Goal: Use online tool/utility: Utilize a website feature to perform a specific function

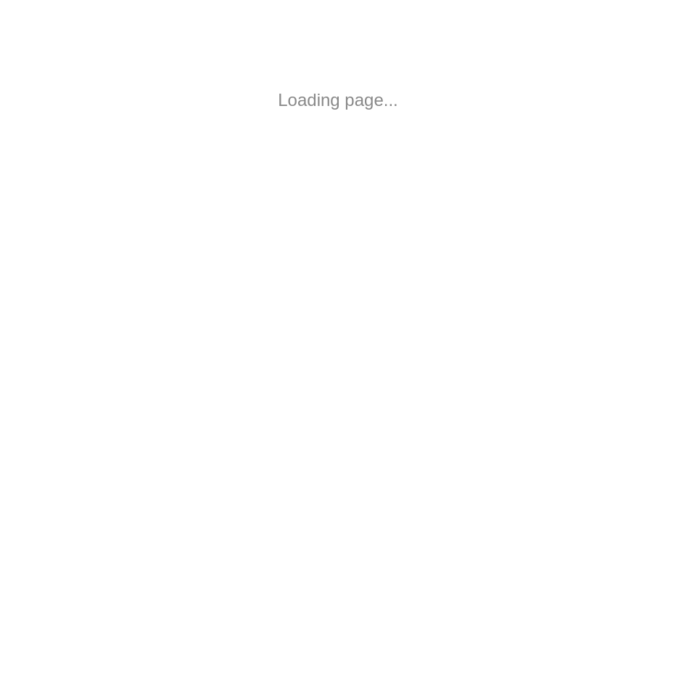
click at [300, 73] on body "Loading page..." at bounding box center [338, 100] width 676 height 200
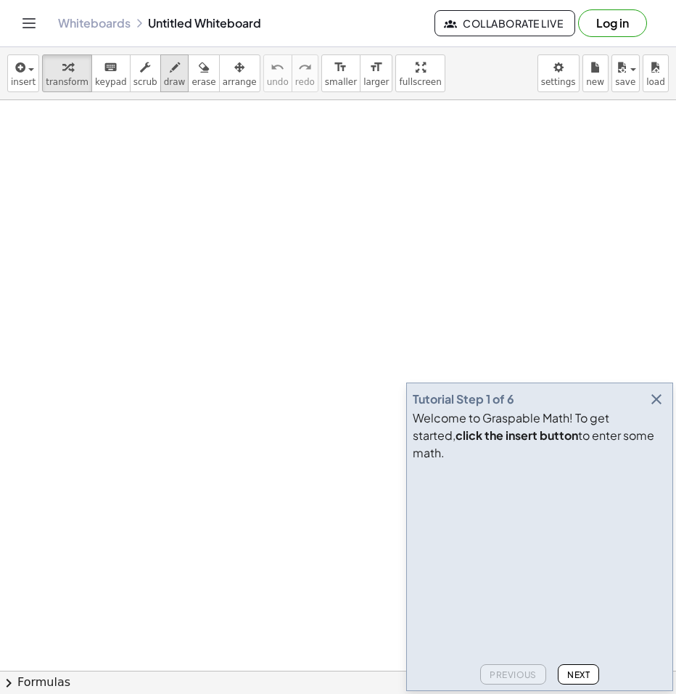
click at [170, 70] on icon "button" at bounding box center [175, 67] width 10 height 17
drag, startPoint x: 79, startPoint y: 147, endPoint x: 88, endPoint y: 189, distance: 43.7
click at [84, 198] on div at bounding box center [338, 677] width 676 height 1154
drag, startPoint x: 104, startPoint y: 168, endPoint x: 91, endPoint y: 189, distance: 24.2
click at [91, 189] on div at bounding box center [338, 677] width 676 height 1154
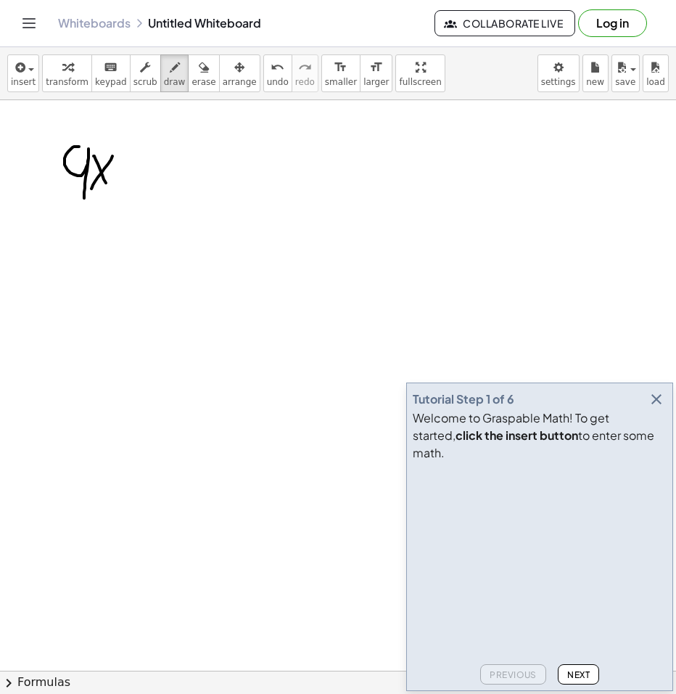
drag, startPoint x: 101, startPoint y: 171, endPoint x: 110, endPoint y: 189, distance: 19.8
click at [110, 188] on div at bounding box center [338, 677] width 676 height 1154
click at [157, 171] on div at bounding box center [338, 677] width 676 height 1154
drag, startPoint x: 186, startPoint y: 153, endPoint x: 180, endPoint y: 168, distance: 16.3
click at [180, 168] on div at bounding box center [338, 677] width 676 height 1154
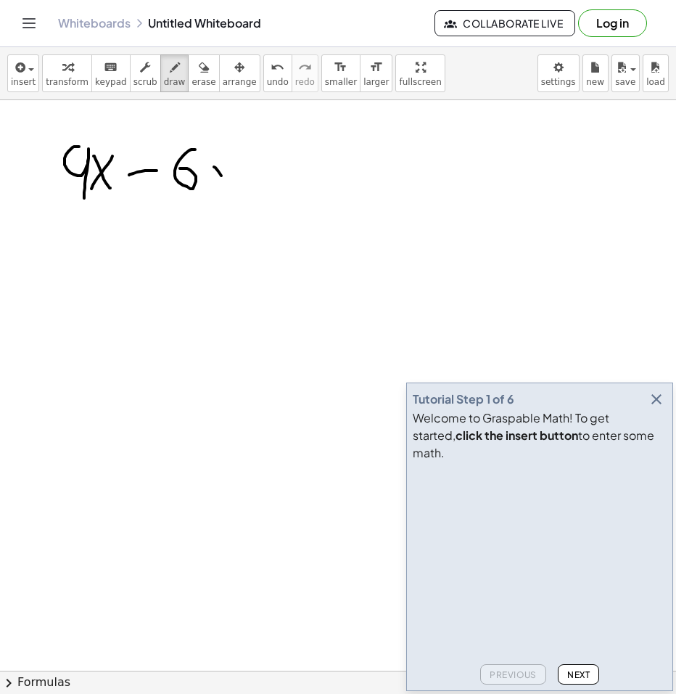
drag, startPoint x: 221, startPoint y: 176, endPoint x: 231, endPoint y: 179, distance: 10.6
click at [228, 190] on div at bounding box center [338, 677] width 676 height 1154
drag, startPoint x: 239, startPoint y: 169, endPoint x: 208, endPoint y: 203, distance: 46.2
click at [208, 203] on div at bounding box center [338, 677] width 676 height 1154
drag, startPoint x: 247, startPoint y: 152, endPoint x: 269, endPoint y: 175, distance: 31.3
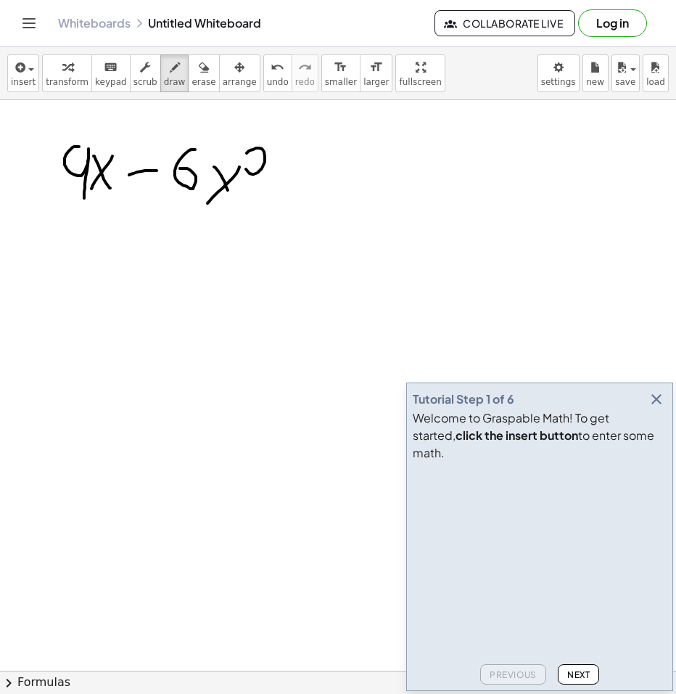
click at [268, 175] on div at bounding box center [338, 677] width 676 height 1154
drag, startPoint x: 294, startPoint y: 173, endPoint x: 332, endPoint y: 174, distance: 38.5
click at [329, 173] on div at bounding box center [338, 677] width 676 height 1154
drag, startPoint x: 322, startPoint y: 186, endPoint x: 351, endPoint y: 186, distance: 29.0
click at [348, 186] on div at bounding box center [338, 677] width 676 height 1154
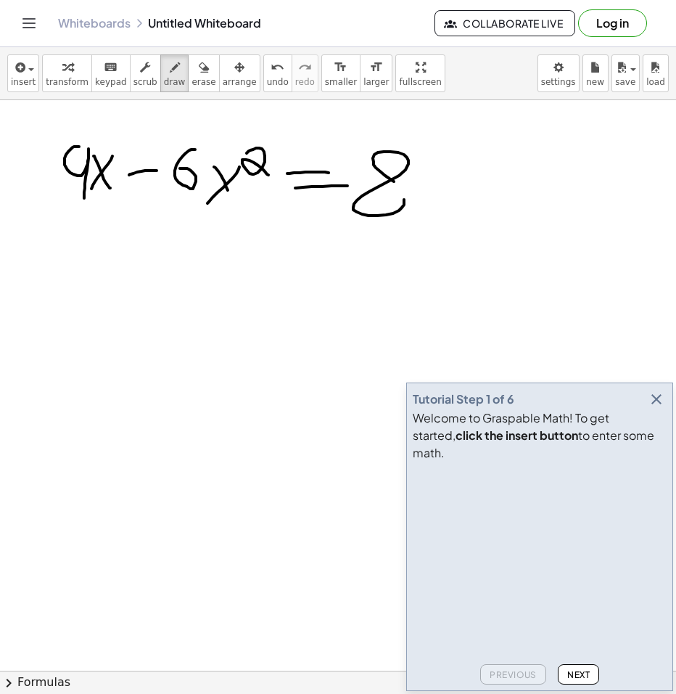
drag, startPoint x: 393, startPoint y: 181, endPoint x: 364, endPoint y: 175, distance: 28.9
click at [379, 177] on div at bounding box center [338, 677] width 676 height 1154
drag, startPoint x: 44, startPoint y: 248, endPoint x: 97, endPoint y: 247, distance: 53.7
click at [79, 248] on div at bounding box center [338, 677] width 676 height 1154
drag, startPoint x: 104, startPoint y: 229, endPoint x: 124, endPoint y: 279, distance: 54.7
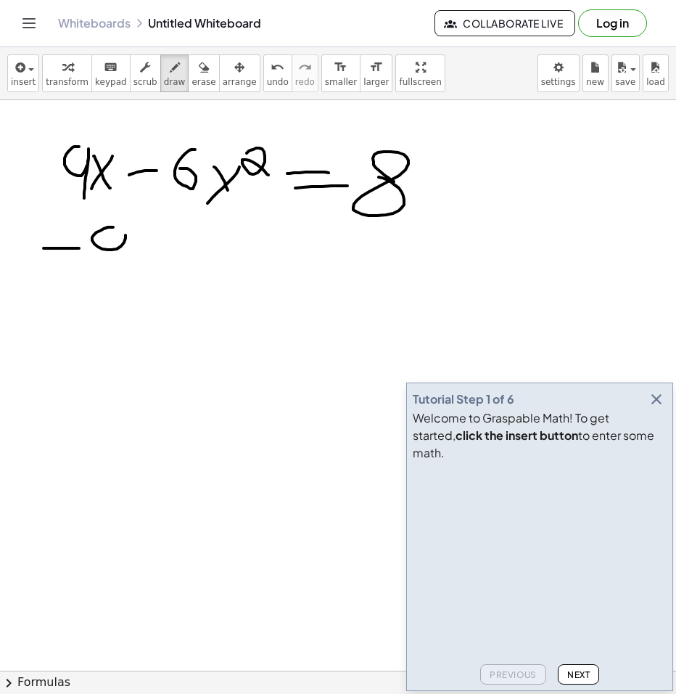
click at [124, 279] on div at bounding box center [338, 677] width 676 height 1154
drag, startPoint x: 150, startPoint y: 251, endPoint x: 135, endPoint y: 251, distance: 15.2
click at [125, 274] on div at bounding box center [338, 677] width 676 height 1154
drag, startPoint x: 135, startPoint y: 251, endPoint x: 159, endPoint y: 288, distance: 44.1
click at [156, 287] on div at bounding box center [338, 677] width 676 height 1154
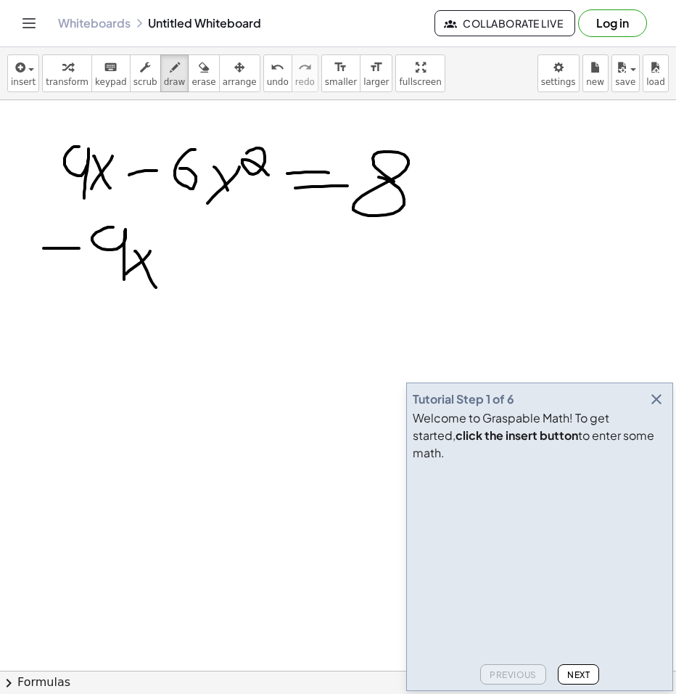
click at [366, 258] on div at bounding box center [338, 677] width 676 height 1154
drag, startPoint x: 407, startPoint y: 236, endPoint x: 418, endPoint y: 275, distance: 40.7
click at [409, 280] on div at bounding box center [338, 677] width 676 height 1154
drag, startPoint x: 449, startPoint y: 253, endPoint x: 417, endPoint y: 270, distance: 36.7
click at [411, 279] on div at bounding box center [338, 677] width 676 height 1154
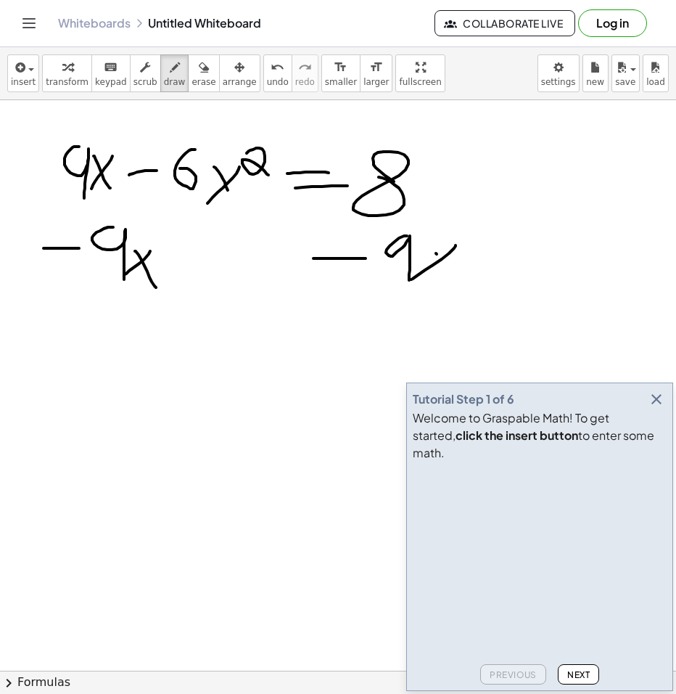
drag, startPoint x: 437, startPoint y: 254, endPoint x: 451, endPoint y: 292, distance: 40.9
click at [451, 290] on div at bounding box center [338, 677] width 676 height 1154
drag, startPoint x: 97, startPoint y: 351, endPoint x: 147, endPoint y: 348, distance: 49.5
click at [130, 350] on div at bounding box center [338, 677] width 676 height 1154
drag, startPoint x: 163, startPoint y: 335, endPoint x: 160, endPoint y: 347, distance: 11.8
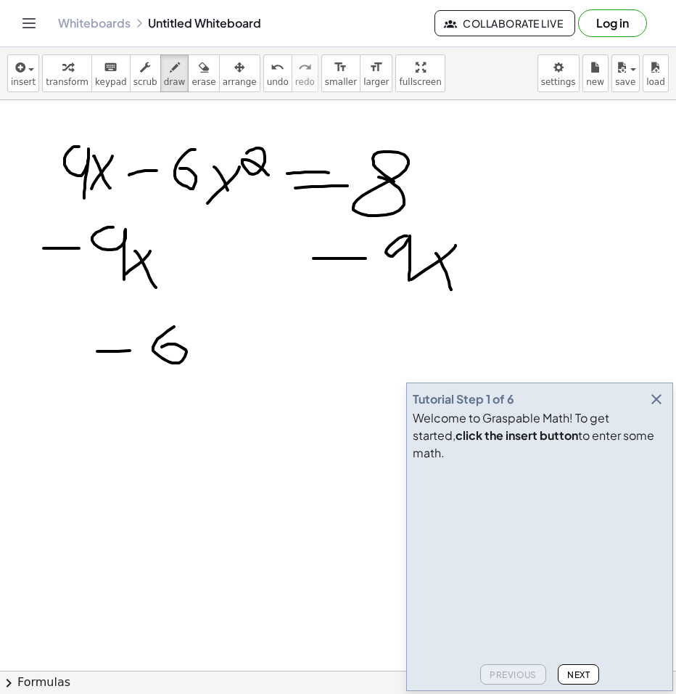
click at [160, 347] on div at bounding box center [338, 677] width 676 height 1154
click at [217, 342] on div at bounding box center [338, 677] width 676 height 1154
drag, startPoint x: 217, startPoint y: 342, endPoint x: 228, endPoint y: 353, distance: 15.4
click at [226, 350] on div at bounding box center [338, 677] width 676 height 1154
drag, startPoint x: 216, startPoint y: 335, endPoint x: 234, endPoint y: 356, distance: 27.2
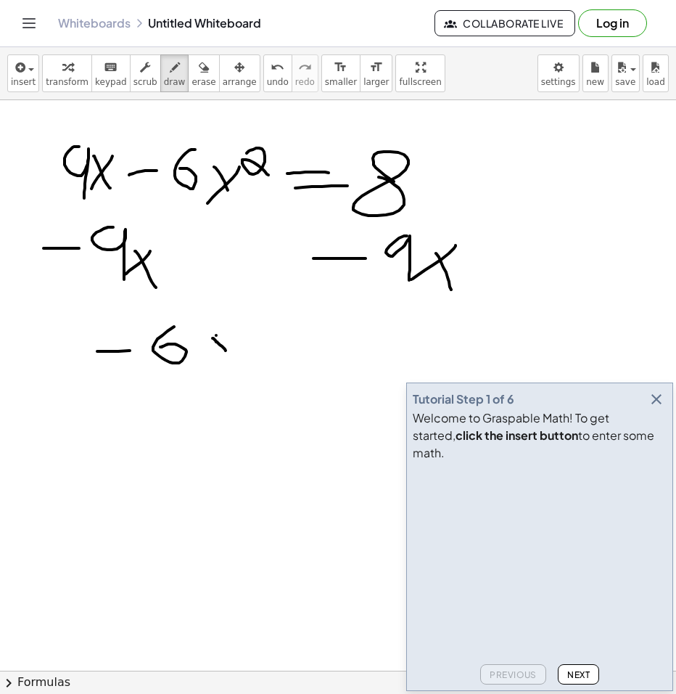
click at [234, 356] on div at bounding box center [338, 677] width 676 height 1154
drag, startPoint x: 244, startPoint y: 335, endPoint x: 225, endPoint y: 372, distance: 40.9
click at [225, 370] on div at bounding box center [338, 677] width 676 height 1154
drag, startPoint x: 256, startPoint y: 304, endPoint x: 281, endPoint y: 327, distance: 33.4
click at [280, 327] on div at bounding box center [338, 677] width 676 height 1154
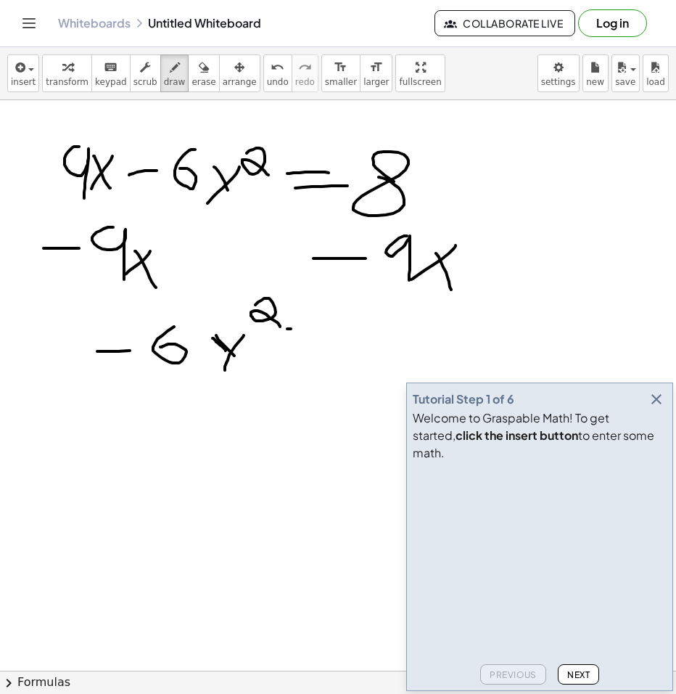
drag, startPoint x: 291, startPoint y: 329, endPoint x: 299, endPoint y: 335, distance: 9.9
click at [315, 329] on div at bounding box center [338, 677] width 676 height 1154
drag, startPoint x: 282, startPoint y: 348, endPoint x: 316, endPoint y: 346, distance: 33.4
click at [309, 346] on div at bounding box center [338, 677] width 676 height 1154
drag, startPoint x: 381, startPoint y: 330, endPoint x: 367, endPoint y: 331, distance: 13.8
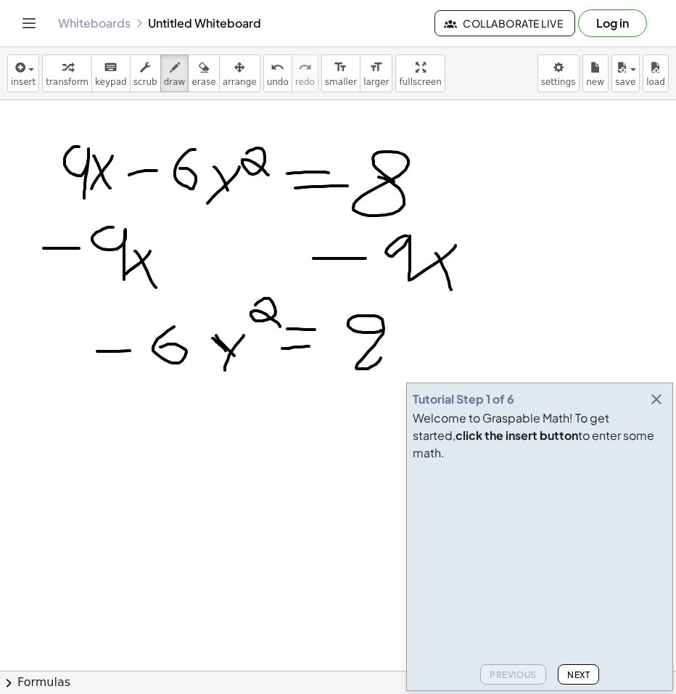
click at [367, 331] on div at bounding box center [338, 677] width 676 height 1154
drag, startPoint x: 415, startPoint y: 337, endPoint x: 464, endPoint y: 337, distance: 49.3
click at [451, 336] on div at bounding box center [338, 677] width 676 height 1154
drag, startPoint x: 499, startPoint y: 311, endPoint x: 503, endPoint y: 366, distance: 55.3
click at [503, 366] on div at bounding box center [338, 677] width 676 height 1154
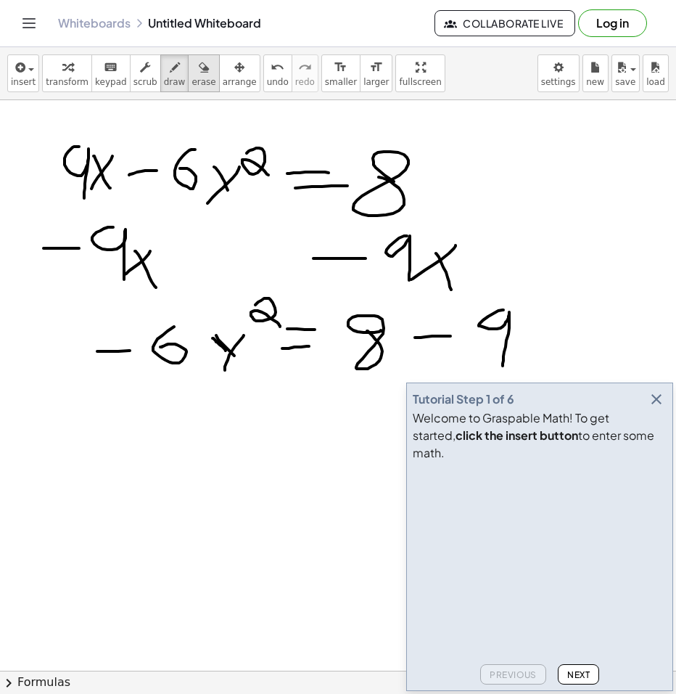
click at [199, 72] on icon "button" at bounding box center [204, 67] width 10 height 17
drag, startPoint x: 506, startPoint y: 329, endPoint x: 379, endPoint y: 358, distance: 131.0
click at [379, 358] on div at bounding box center [338, 677] width 676 height 1154
click at [160, 75] on button "draw" at bounding box center [174, 73] width 29 height 38
drag, startPoint x: 335, startPoint y: 332, endPoint x: 364, endPoint y: 332, distance: 28.3
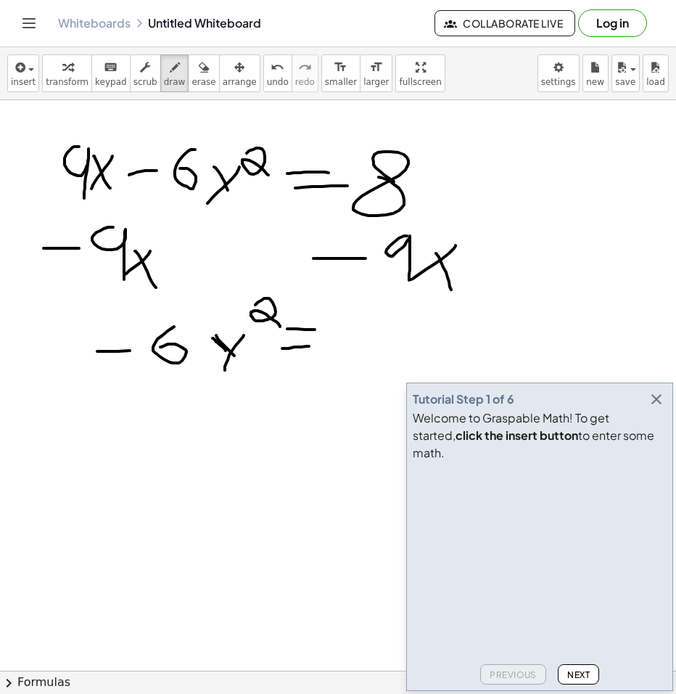
click at [362, 332] on div at bounding box center [338, 677] width 676 height 1154
drag
click at [383, 360] on div at bounding box center [338, 677] width 676 height 1154
click at [400, 357] on div at bounding box center [338, 677] width 676 height 1154
click at [426, 349] on div at bounding box center [338, 677] width 676 height 1154
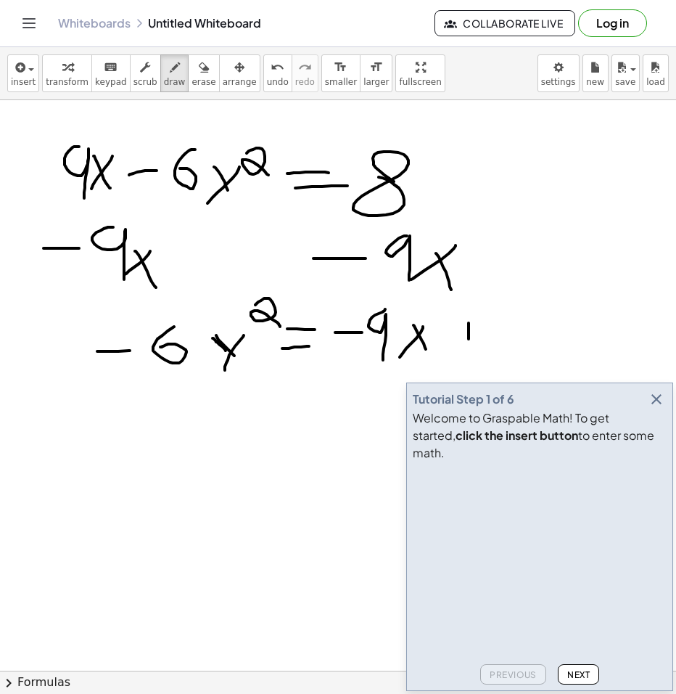
click at [469, 342] on div at bounding box center [338, 677] width 676 height 1154
click at [477, 335] on div at bounding box center [338, 677] width 676 height 1154
click at [512, 331] on div at bounding box center [338, 677] width 676 height 1154
click at [656, 408] on icon "button" at bounding box center [656, 398] width 17 height 17
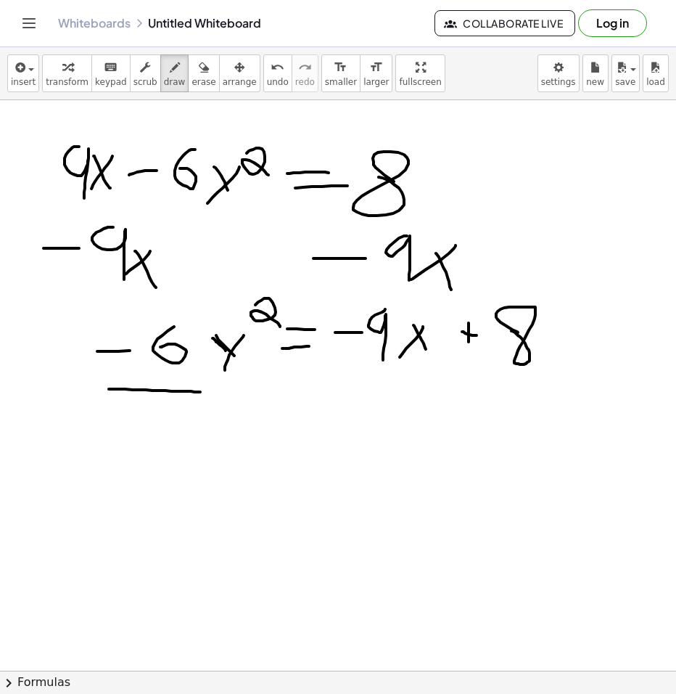
click at [200, 392] on div at bounding box center [338, 677] width 676 height 1154
click at [192, 84] on span "erase" at bounding box center [204, 82] width 24 height 10
click at [111, 417] on div at bounding box center [338, 677] width 676 height 1154
click at [164, 86] on span "draw" at bounding box center [175, 82] width 22 height 10
click at [223, 398] on div at bounding box center [338, 677] width 676 height 1154
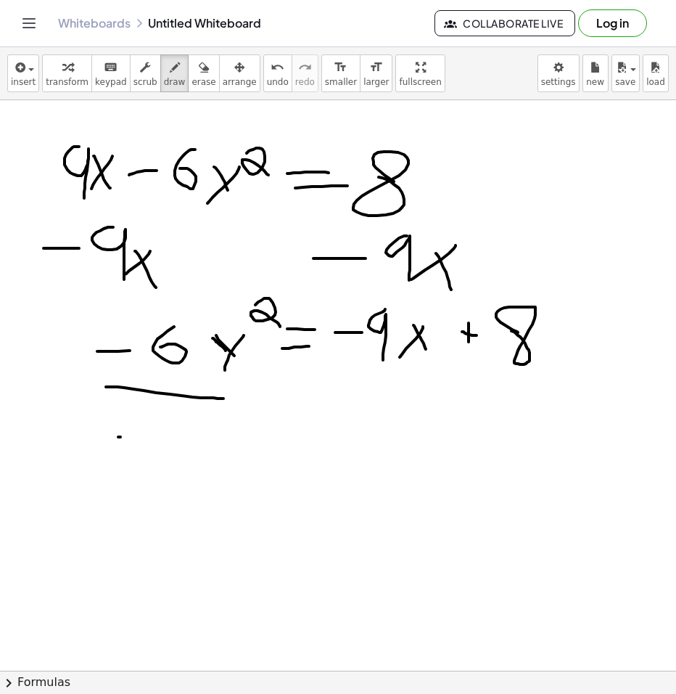
click at [147, 436] on div at bounding box center [338, 677] width 676 height 1154
click at [165, 436] on div at bounding box center [338, 677] width 676 height 1154
click at [521, 374] on div at bounding box center [338, 677] width 676 height 1154
click at [385, 451] on div at bounding box center [338, 677] width 676 height 1154
click at [423, 442] on div at bounding box center [338, 677] width 676 height 1154
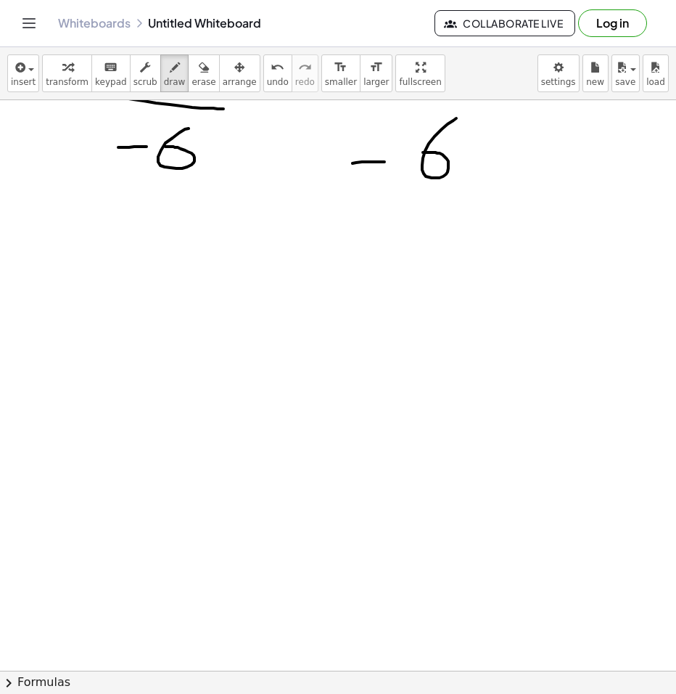
scroll to position [73, 0]
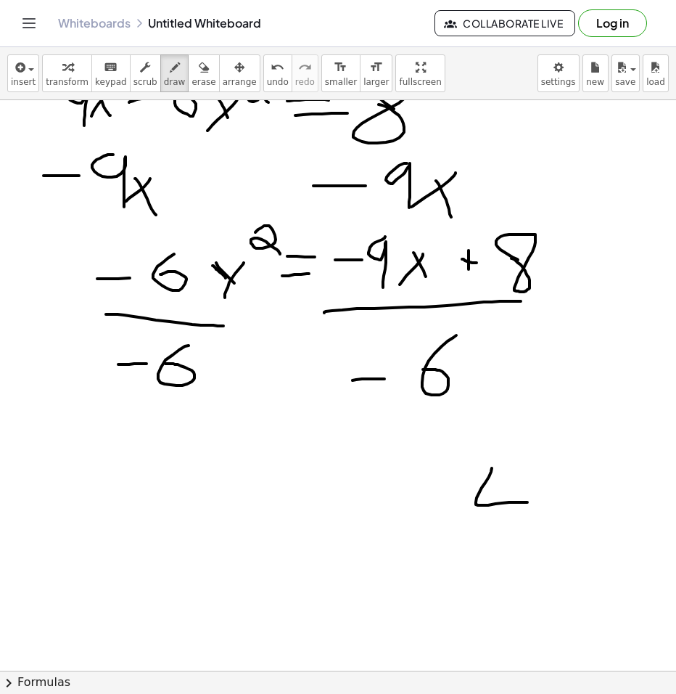
drag, startPoint x: 492, startPoint y: 468, endPoint x: 517, endPoint y: 502, distance: 42.5
click at [529, 504] on div at bounding box center [338, 598] width 676 height 1141
drag, startPoint x: 499, startPoint y: 471, endPoint x: 500, endPoint y: 554, distance: 82.7
click at [499, 556] on div at bounding box center [338, 598] width 676 height 1141
click at [518, 579] on div at bounding box center [338, 598] width 676 height 1141
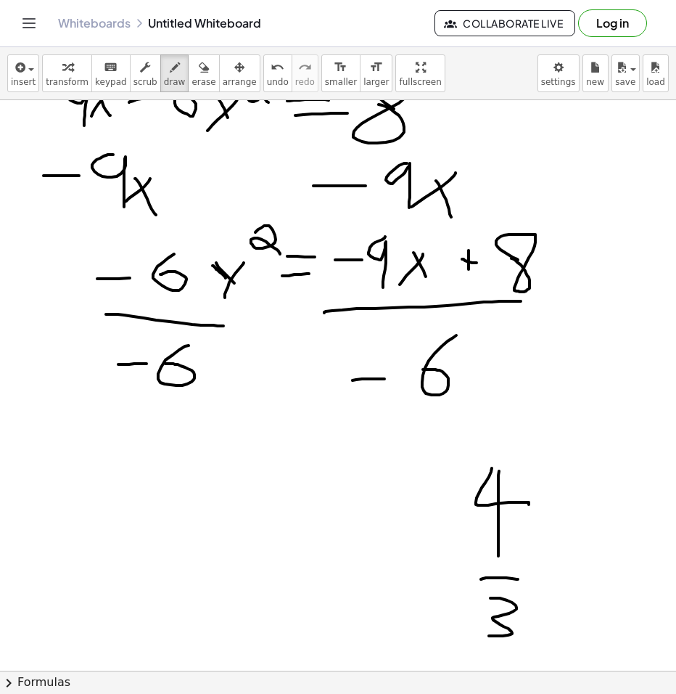
drag, startPoint x: 500, startPoint y: 598, endPoint x: 472, endPoint y: 632, distance: 43.9
click at [483, 635] on div at bounding box center [338, 598] width 676 height 1141
click at [454, 569] on div at bounding box center [338, 598] width 676 height 1141
drag, startPoint x: 344, startPoint y: 521, endPoint x: 369, endPoint y: 565, distance: 50.4
click at [369, 565] on div at bounding box center [338, 598] width 676 height 1141
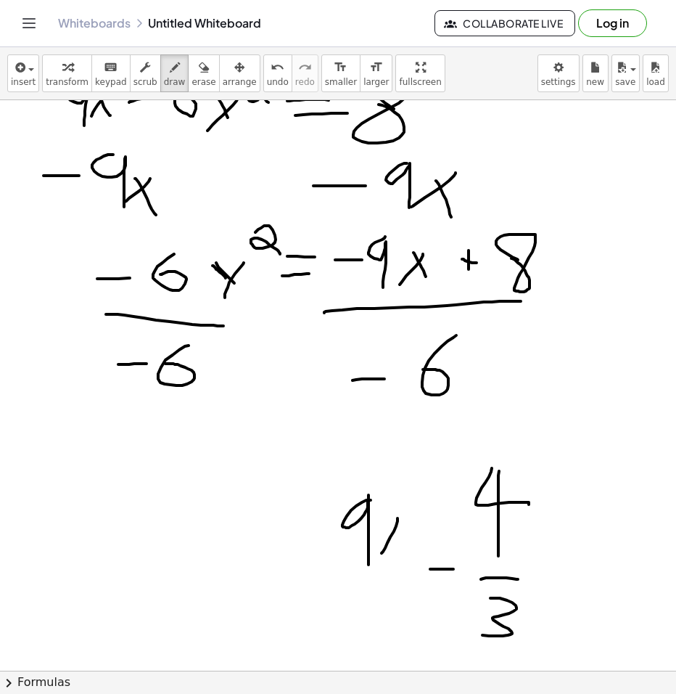
drag, startPoint x: 390, startPoint y: 537, endPoint x: 381, endPoint y: 547, distance: 13.9
click at [381, 554] on div at bounding box center [338, 598] width 676 height 1141
drag, startPoint x: 383, startPoint y: 529, endPoint x: 392, endPoint y: 567, distance: 38.7
click at [394, 564] on div at bounding box center [338, 598] width 676 height 1141
drag, startPoint x: 332, startPoint y: 573, endPoint x: 391, endPoint y: 577, distance: 58.9
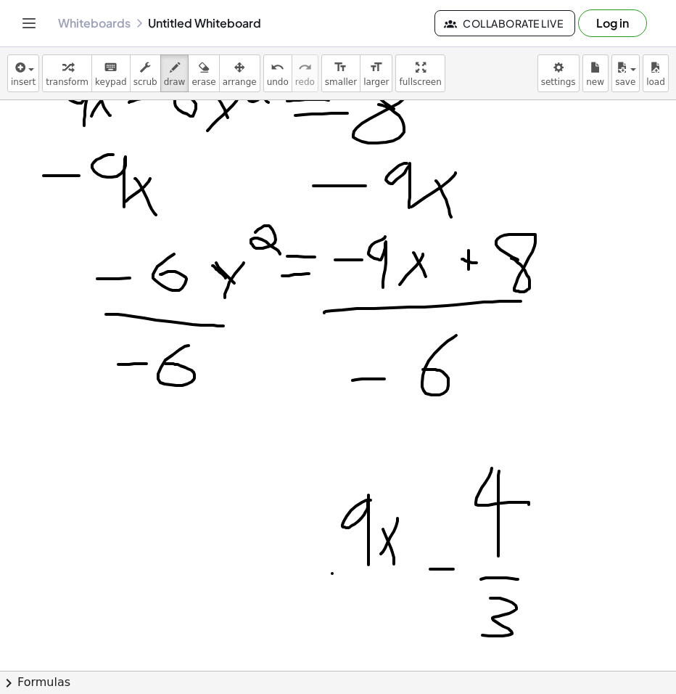
click at [391, 577] on div at bounding box center [338, 598] width 676 height 1141
drag, startPoint x: 362, startPoint y: 583, endPoint x: 358, endPoint y: 598, distance: 15.8
click at [350, 599] on div at bounding box center [338, 598] width 676 height 1141
click at [192, 67] on div "button" at bounding box center [204, 66] width 24 height 17
drag, startPoint x: 372, startPoint y: 633, endPoint x: 356, endPoint y: 615, distance: 23.6
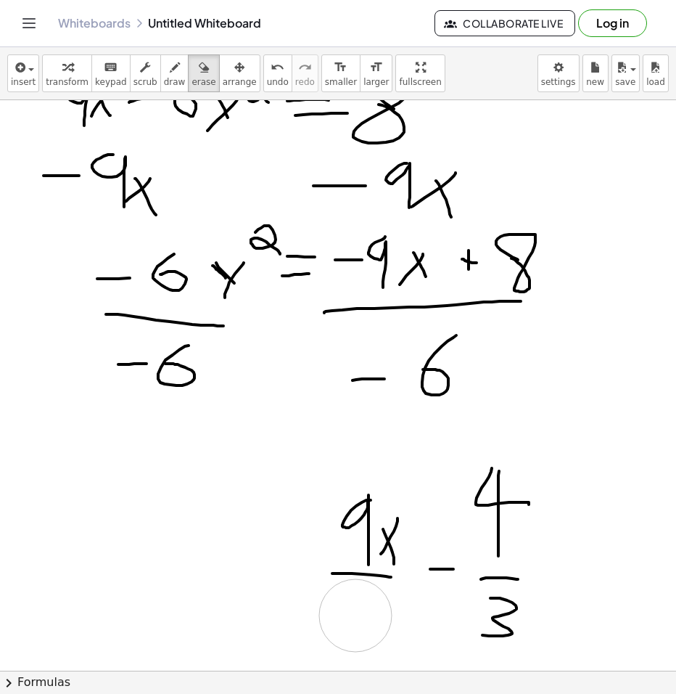
click at [356, 615] on div at bounding box center [338, 598] width 676 height 1141
drag, startPoint x: 324, startPoint y: 466, endPoint x: 326, endPoint y: 532, distance: 66.1
click at [338, 548] on div at bounding box center [338, 598] width 676 height 1141
click at [164, 68] on div "button" at bounding box center [175, 66] width 22 height 17
drag, startPoint x: 392, startPoint y: 578, endPoint x: 342, endPoint y: 581, distance: 49.4
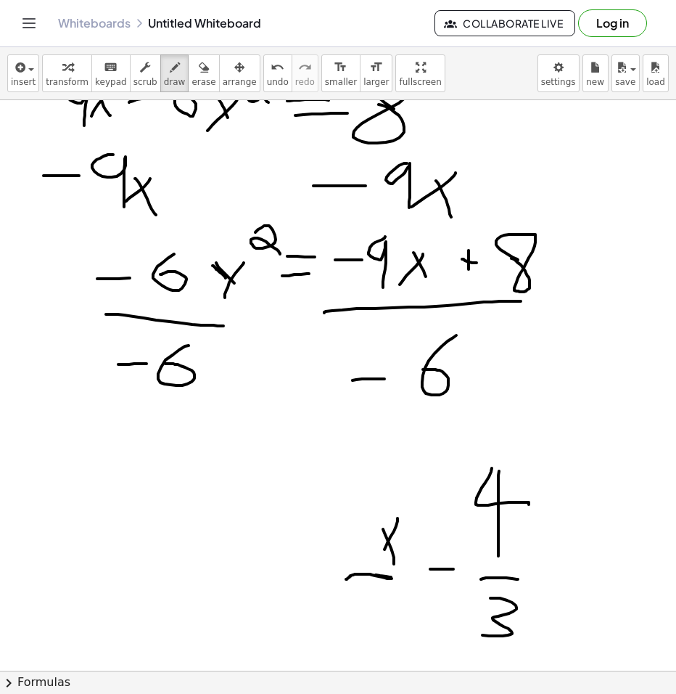
click at [342, 581] on div at bounding box center [338, 598] width 676 height 1141
drag, startPoint x: 359, startPoint y: 501, endPoint x: 345, endPoint y: 554, distance: 55.4
click at [342, 549] on div at bounding box center [338, 598] width 676 height 1141
drag, startPoint x: 353, startPoint y: 602, endPoint x: 404, endPoint y: 627, distance: 56.8
click at [401, 633] on div at bounding box center [338, 598] width 676 height 1141
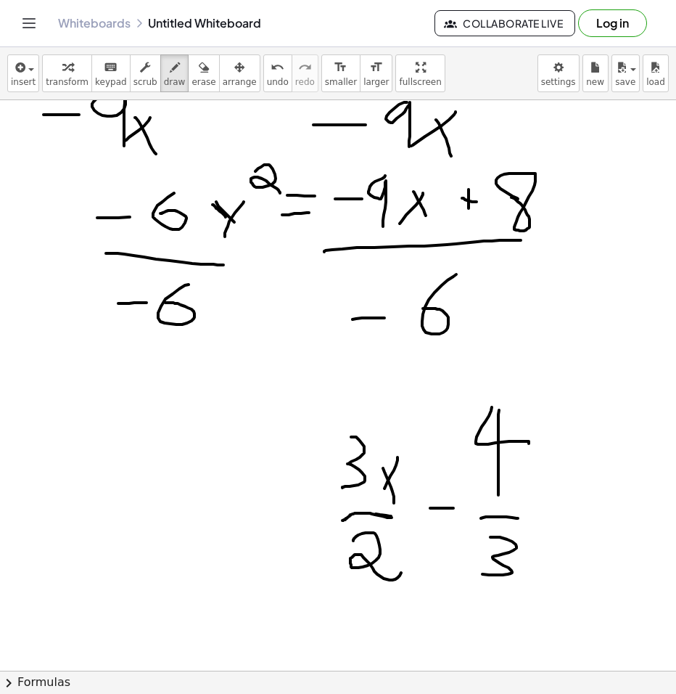
scroll to position [218, 0]
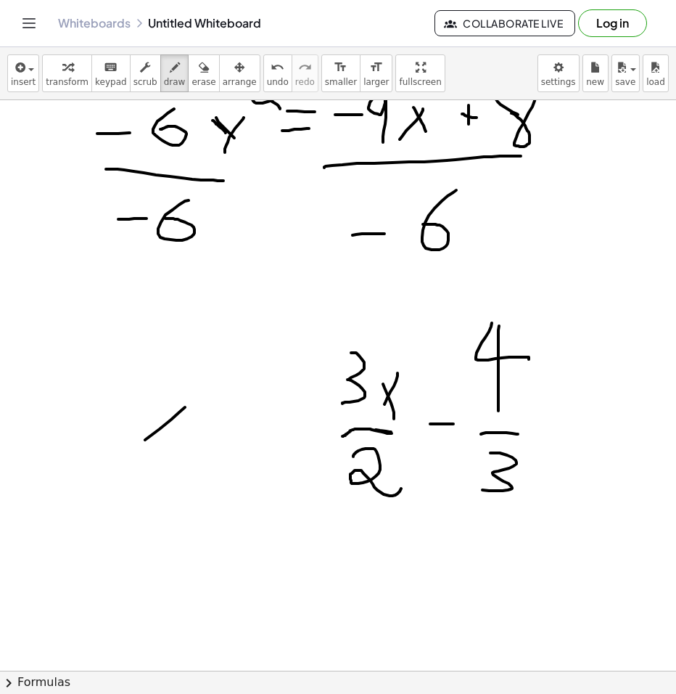
drag, startPoint x: 145, startPoint y: 440, endPoint x: 124, endPoint y: 436, distance: 21.4
click at [113, 461] on div at bounding box center [338, 452] width 676 height 1141
drag, startPoint x: 140, startPoint y: 426, endPoint x: 174, endPoint y: 473, distance: 58.2
click at [161, 502] on div at bounding box center [338, 452] width 676 height 1141
drag, startPoint x: 185, startPoint y: 356, endPoint x: 227, endPoint y: 397, distance: 58.5
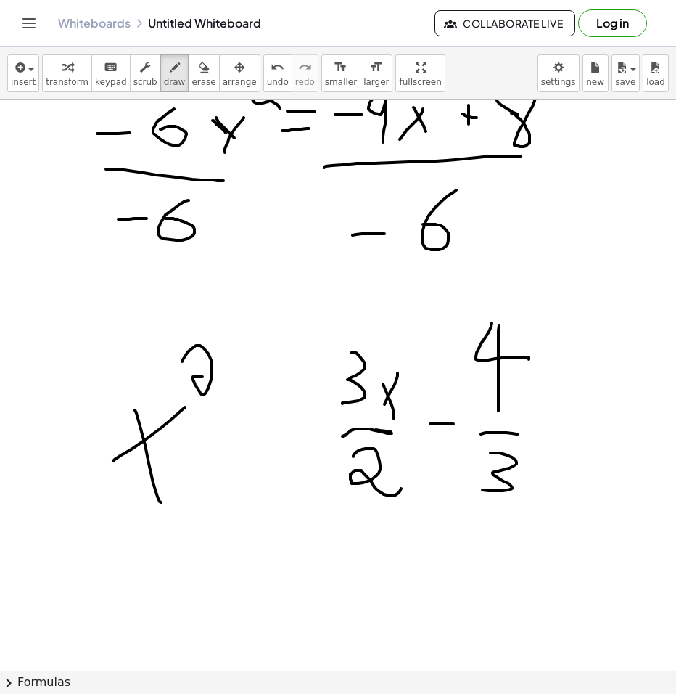
click at [226, 392] on div at bounding box center [338, 452] width 676 height 1141
click at [199, 74] on icon "button" at bounding box center [204, 67] width 10 height 17
drag, startPoint x: 157, startPoint y: 399, endPoint x: 112, endPoint y: 388, distance: 46.3
click at [123, 439] on div at bounding box center [338, 452] width 676 height 1141
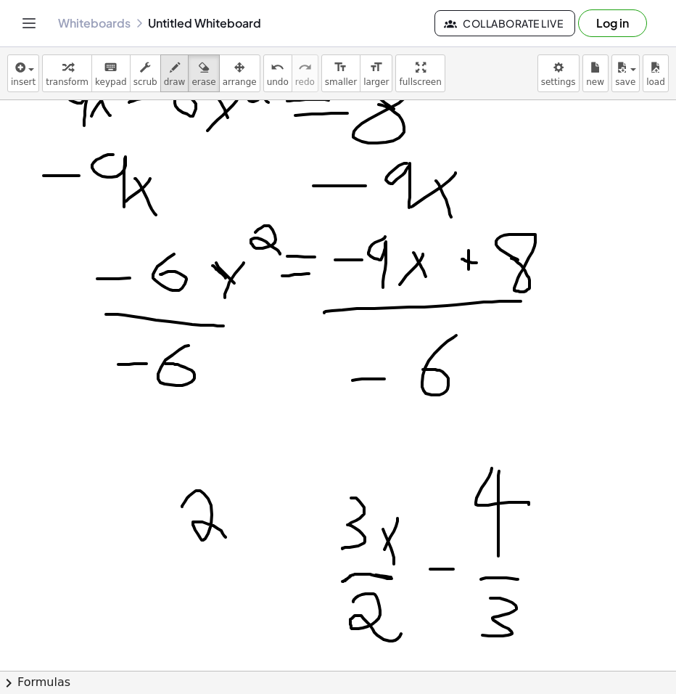
click at [164, 60] on div "button" at bounding box center [175, 66] width 22 height 17
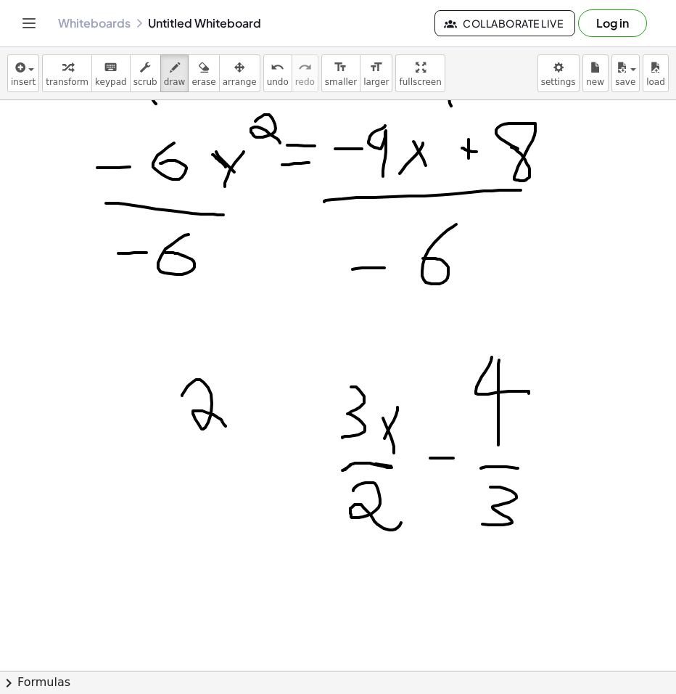
scroll to position [363, 0]
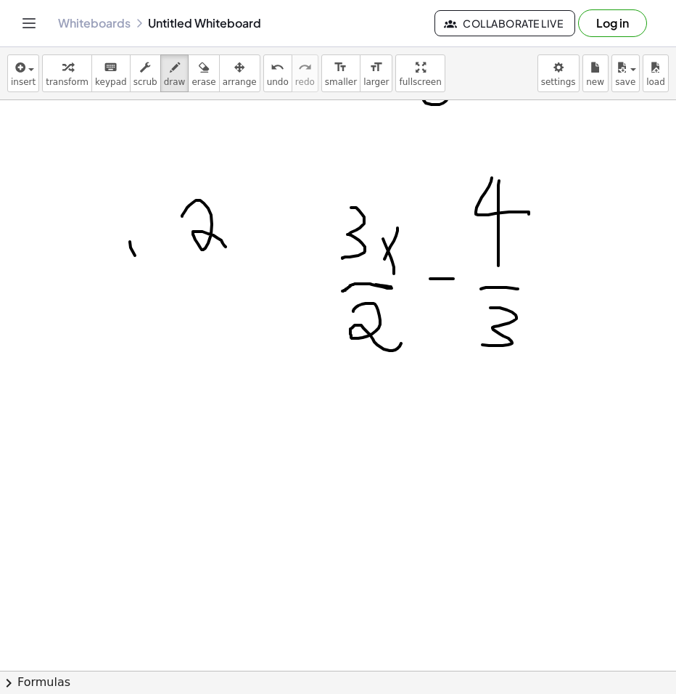
drag, startPoint x: 130, startPoint y: 242, endPoint x: 164, endPoint y: 300, distance: 67.3
click at [164, 299] on div at bounding box center [338, 307] width 676 height 1141
drag, startPoint x: 168, startPoint y: 274, endPoint x: 134, endPoint y: 338, distance: 73.0
click at [136, 335] on div at bounding box center [338, 307] width 676 height 1141
drag, startPoint x: 232, startPoint y: 268, endPoint x: 300, endPoint y: 274, distance: 67.7
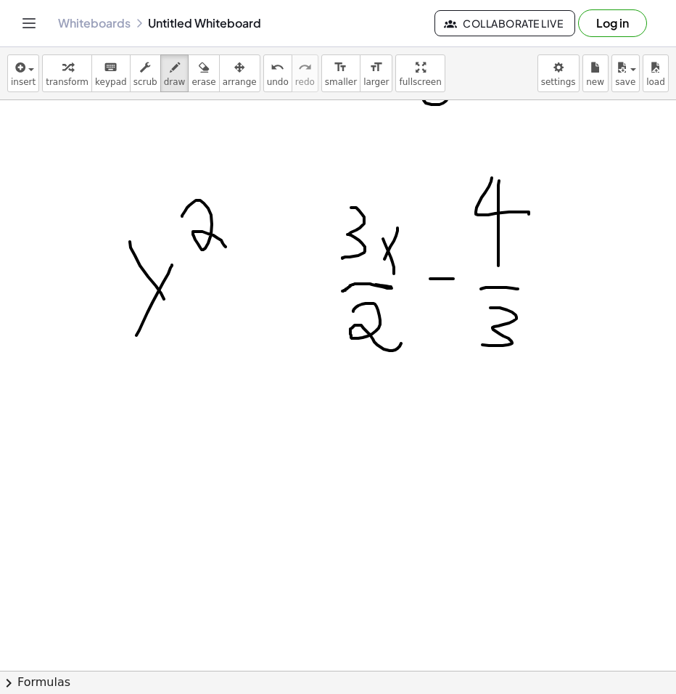
click at [298, 274] on div at bounding box center [338, 307] width 676 height 1141
drag, startPoint x: 243, startPoint y: 294, endPoint x: 283, endPoint y: 295, distance: 39.9
click at [282, 294] on div at bounding box center [338, 307] width 676 height 1141
click at [184, 259] on div at bounding box center [338, 307] width 676 height 1141
click at [199, 75] on icon "button" at bounding box center [204, 67] width 10 height 17
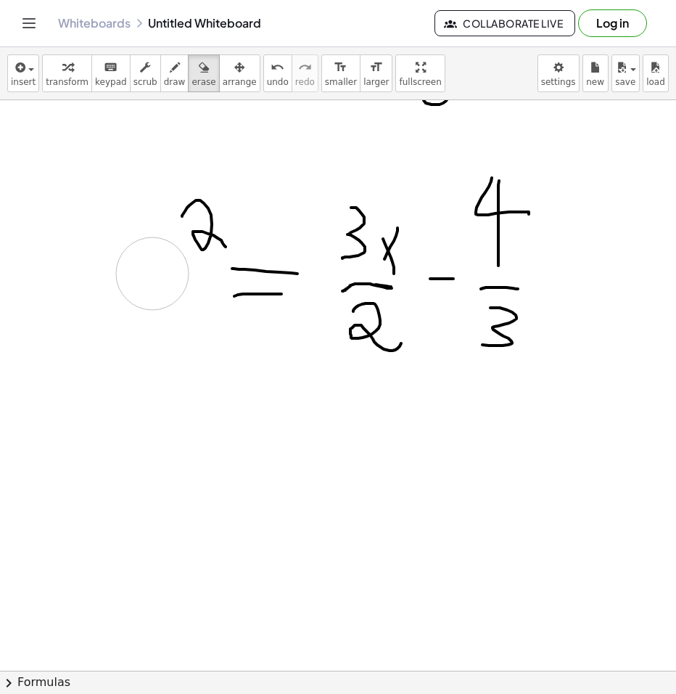
drag, startPoint x: 152, startPoint y: 315, endPoint x: 160, endPoint y: 278, distance: 38.0
click at [160, 278] on div at bounding box center [338, 307] width 676 height 1141
click at [170, 69] on icon "button" at bounding box center [175, 67] width 10 height 17
drag, startPoint x: 177, startPoint y: 251, endPoint x: 140, endPoint y: 315, distance: 73.8
click at [140, 315] on div at bounding box center [338, 307] width 676 height 1141
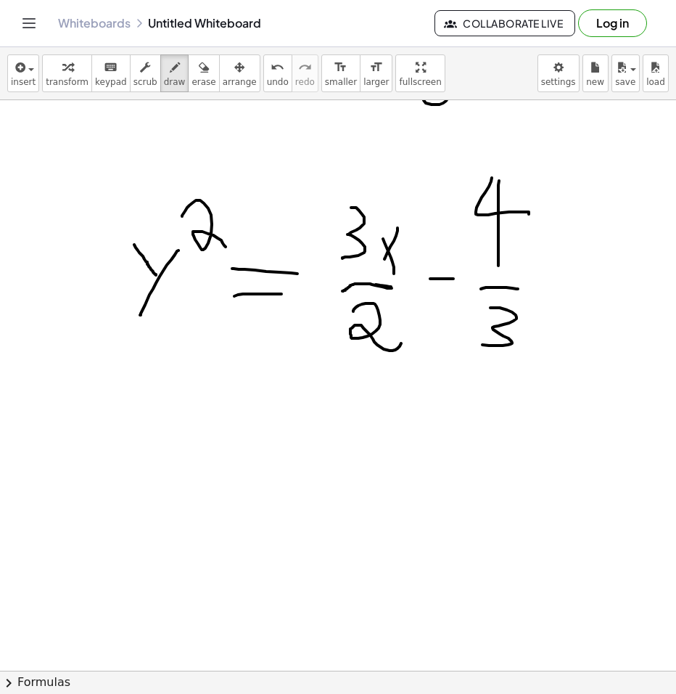
drag, startPoint x: 134, startPoint y: 245, endPoint x: 156, endPoint y: 275, distance: 37.5
click at [156, 275] on div at bounding box center [338, 307] width 676 height 1141
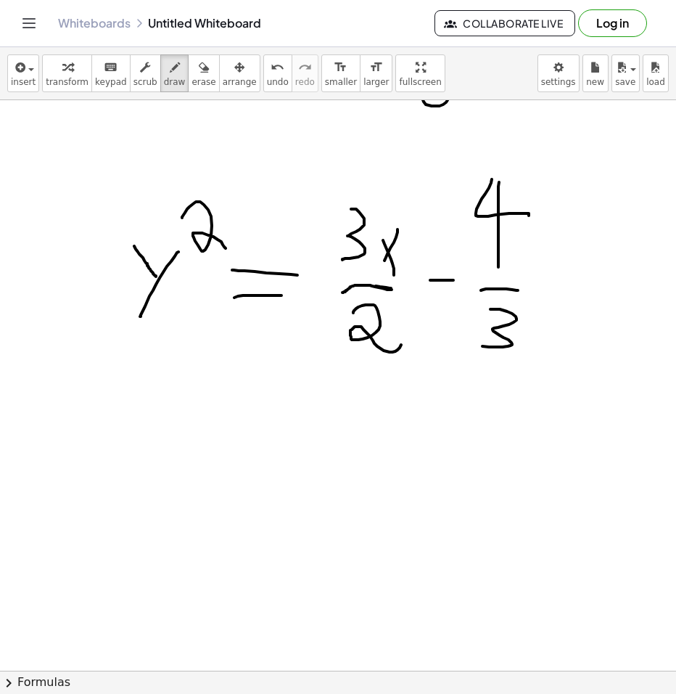
scroll to position [290, 0]
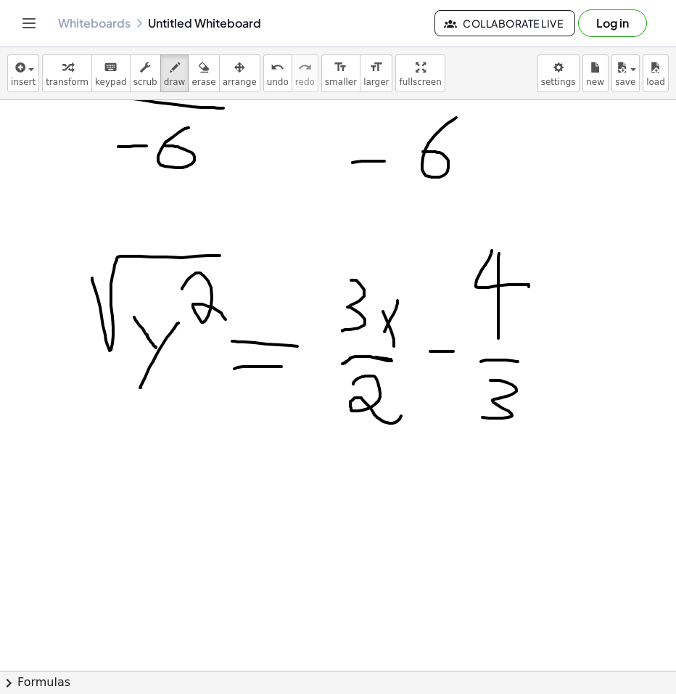
drag, startPoint x: 92, startPoint y: 278, endPoint x: 253, endPoint y: 257, distance: 161.7
click at [252, 256] on div at bounding box center [338, 380] width 676 height 1141
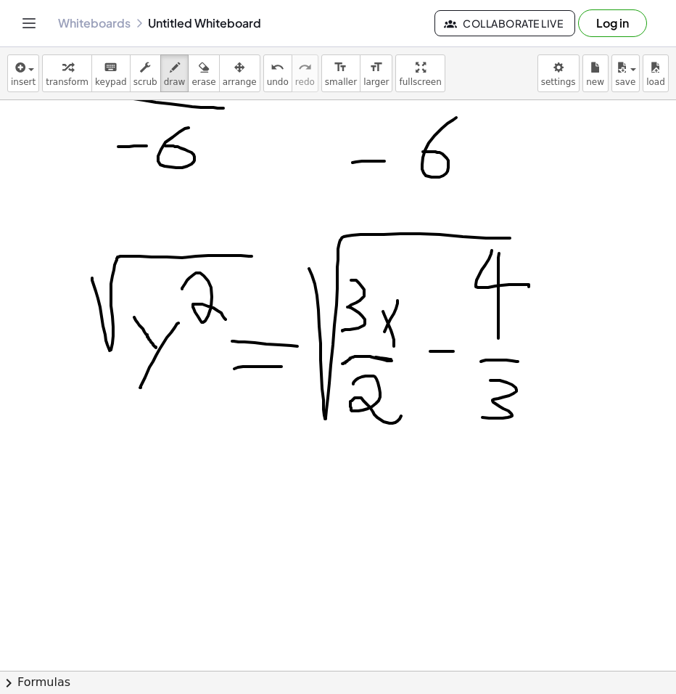
drag, startPoint x: 312, startPoint y: 275, endPoint x: 574, endPoint y: 295, distance: 262.7
click at [591, 240] on div at bounding box center [338, 380] width 676 height 1141
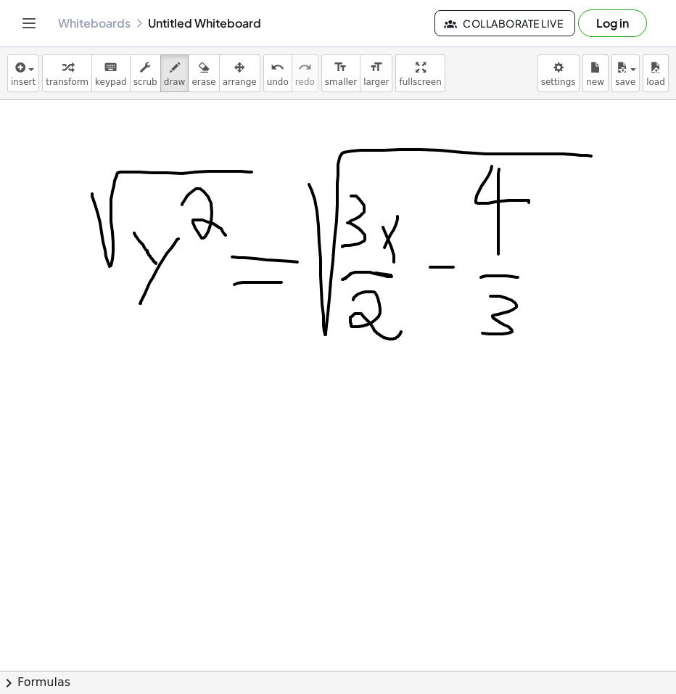
scroll to position [508, 0]
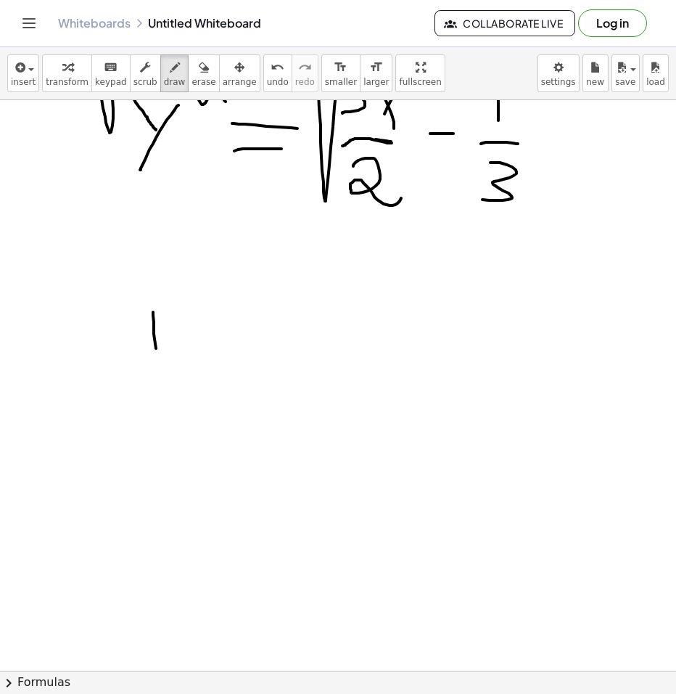
drag, startPoint x: 153, startPoint y: 312, endPoint x: 169, endPoint y: 387, distance: 77.1
click at [167, 393] on div at bounding box center [338, 162] width 676 height 1141
drag, startPoint x: 164, startPoint y: 377, endPoint x: 192, endPoint y: 396, distance: 34.0
click at [121, 435] on div at bounding box center [338, 162] width 676 height 1141
drag, startPoint x: 219, startPoint y: 356, endPoint x: 274, endPoint y: 364, distance: 55.8
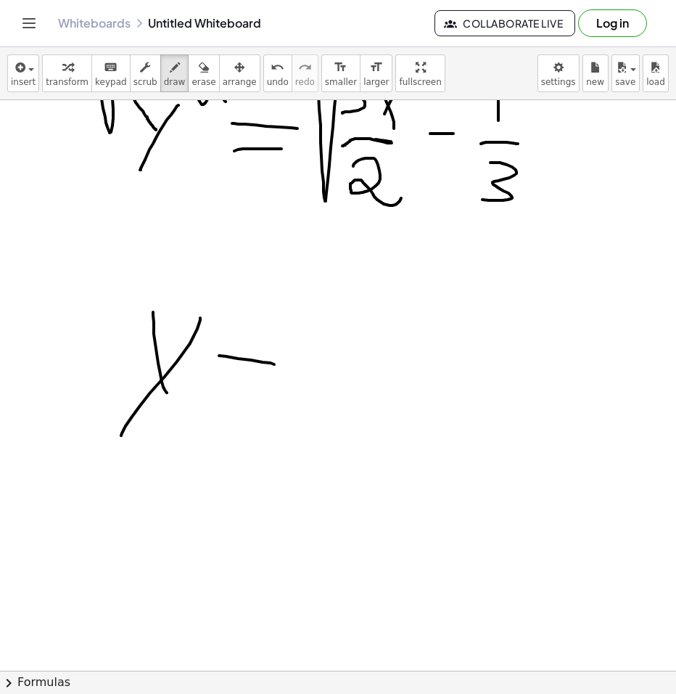
click at [274, 364] on div at bounding box center [338, 162] width 676 height 1141
drag, startPoint x: 214, startPoint y: 391, endPoint x: 303, endPoint y: 369, distance: 91.9
click at [274, 387] on div at bounding box center [338, 162] width 676 height 1141
click at [320, 395] on div at bounding box center [338, 162] width 676 height 1141
click at [357, 374] on div at bounding box center [338, 162] width 676 height 1141
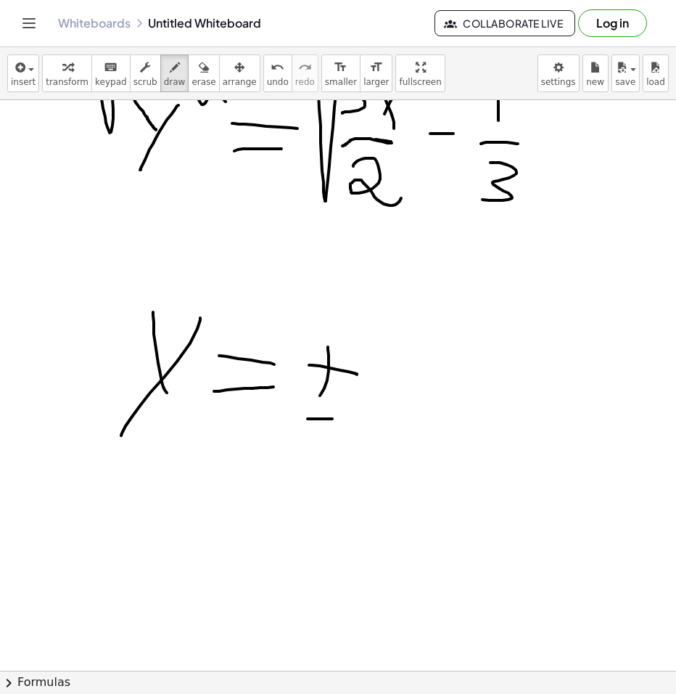
click at [342, 417] on div at bounding box center [338, 162] width 676 height 1141
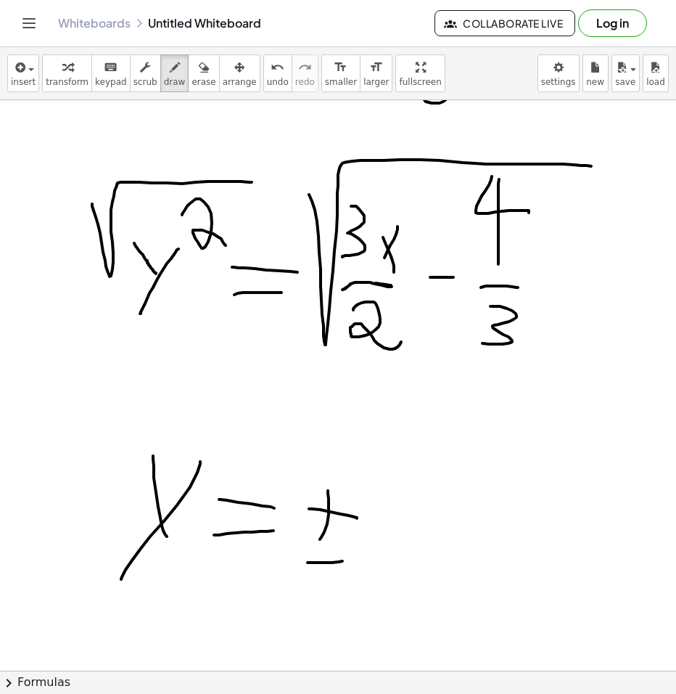
scroll to position [363, 0]
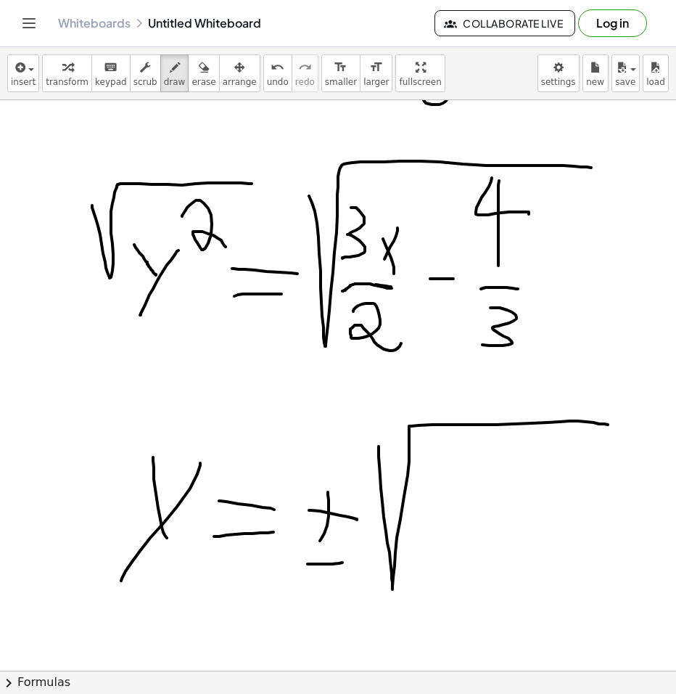
click at [612, 424] on div at bounding box center [338, 307] width 676 height 1141
click at [430, 506] on div at bounding box center [338, 307] width 676 height 1141
click at [477, 520] on div at bounding box center [338, 307] width 676 height 1141
click at [493, 506] on div at bounding box center [338, 307] width 676 height 1141
click at [512, 511] on div at bounding box center [338, 307] width 676 height 1141
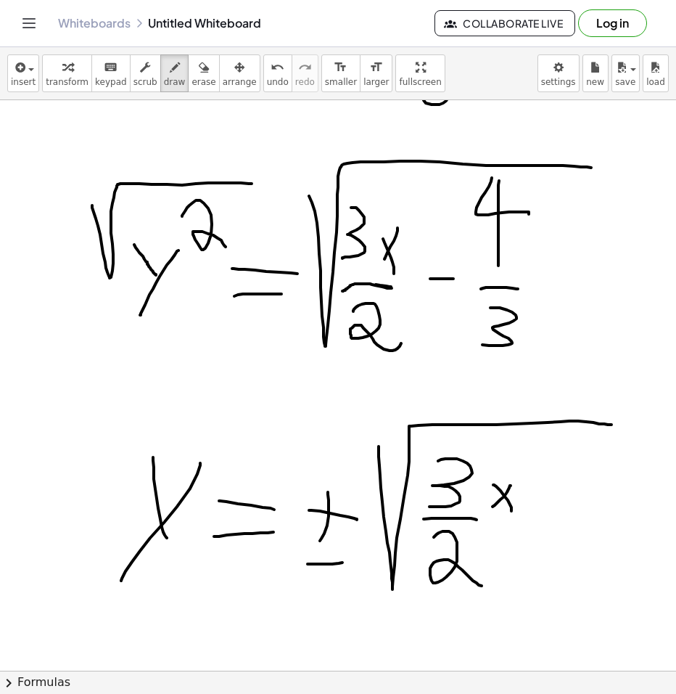
click at [486, 586] on div at bounding box center [338, 307] width 676 height 1141
click at [558, 511] on div at bounding box center [338, 307] width 676 height 1141
click at [621, 469] on div at bounding box center [338, 307] width 676 height 1141
click at [603, 504] on div at bounding box center [338, 307] width 676 height 1141
click at [592, 582] on div at bounding box center [338, 307] width 676 height 1141
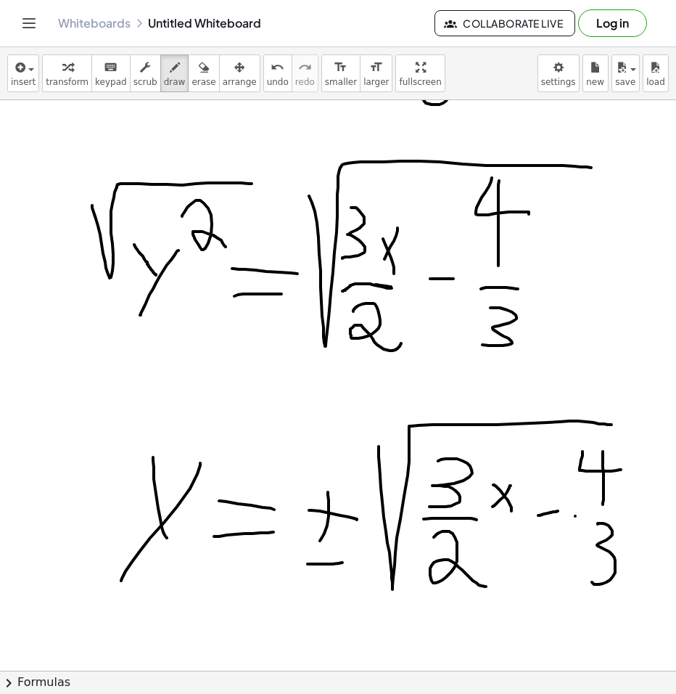
click at [631, 510] on div at bounding box center [338, 307] width 676 height 1141
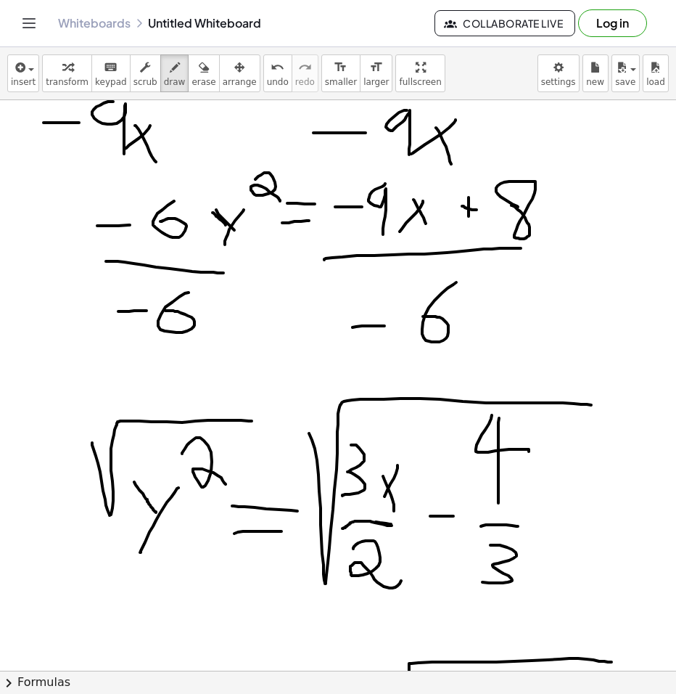
scroll to position [73, 0]
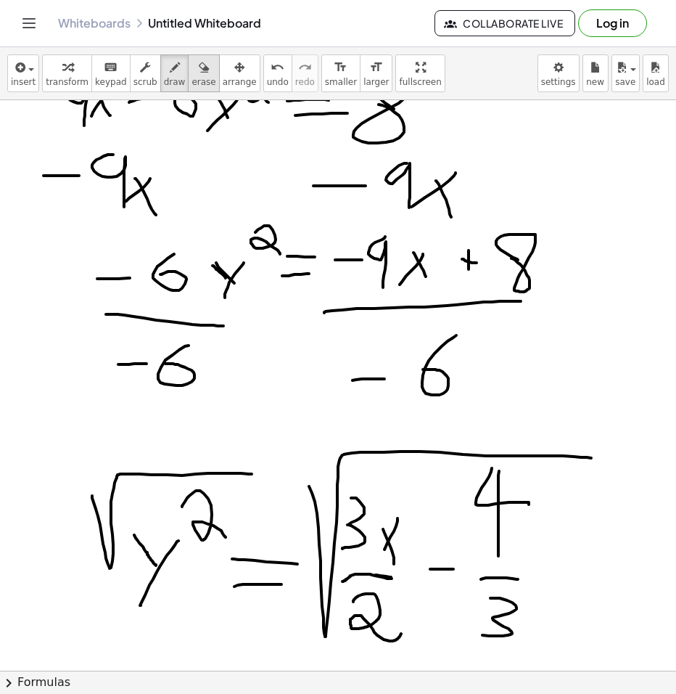
click at [192, 77] on span "erase" at bounding box center [204, 82] width 24 height 10
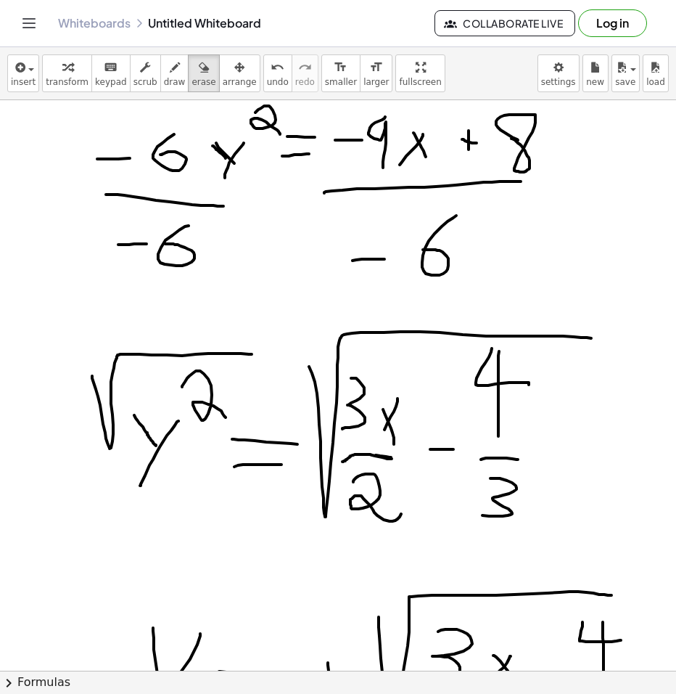
scroll to position [508, 0]
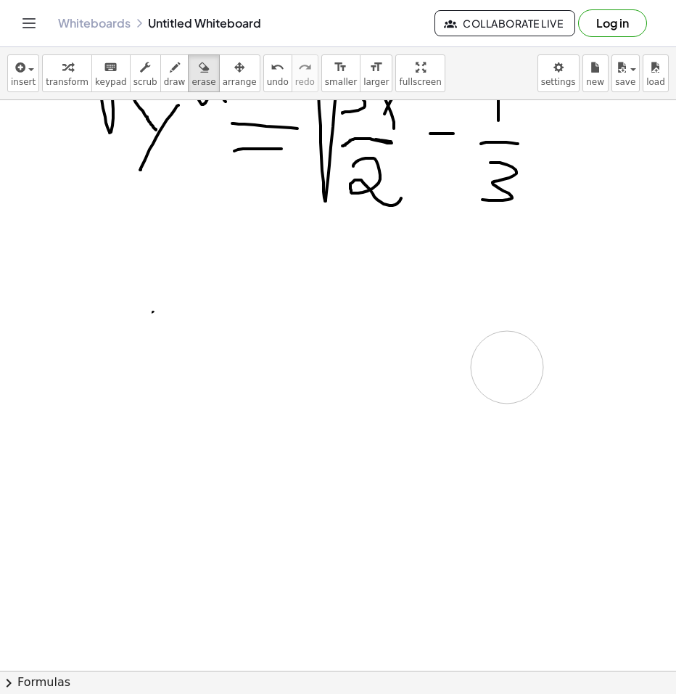
drag, startPoint x: 481, startPoint y: 388, endPoint x: 502, endPoint y: 417, distance: 35.9
click at [507, 411] on div at bounding box center [338, 162] width 676 height 1141
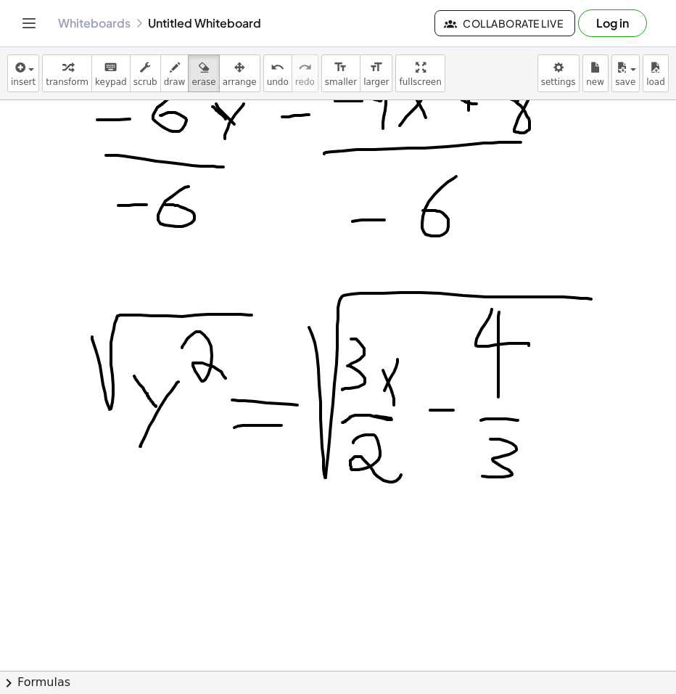
scroll to position [218, 0]
